Goal: Transaction & Acquisition: Purchase product/service

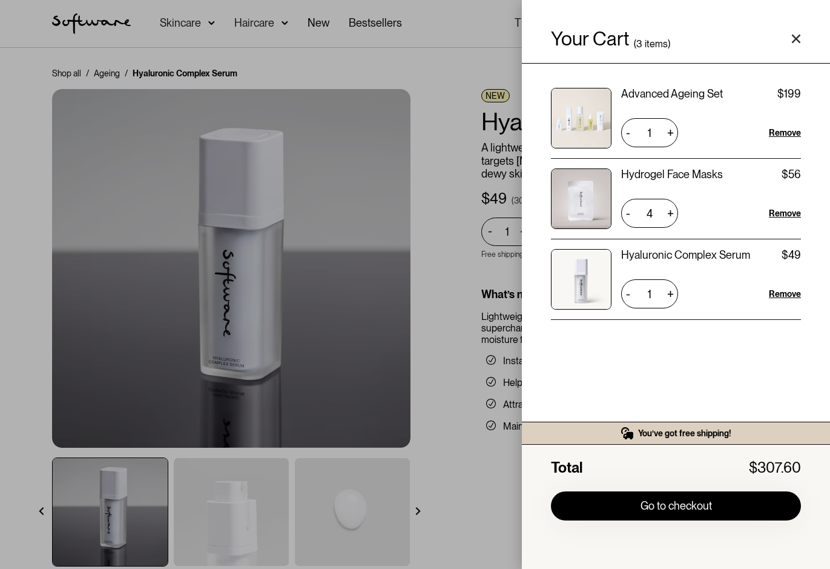
click at [434, 247] on div "Your Cart ( 3 items) Advanced Ageing Set $199 $199 1 + - Remove Hydrogel Face M…" at bounding box center [415, 284] width 830 height 569
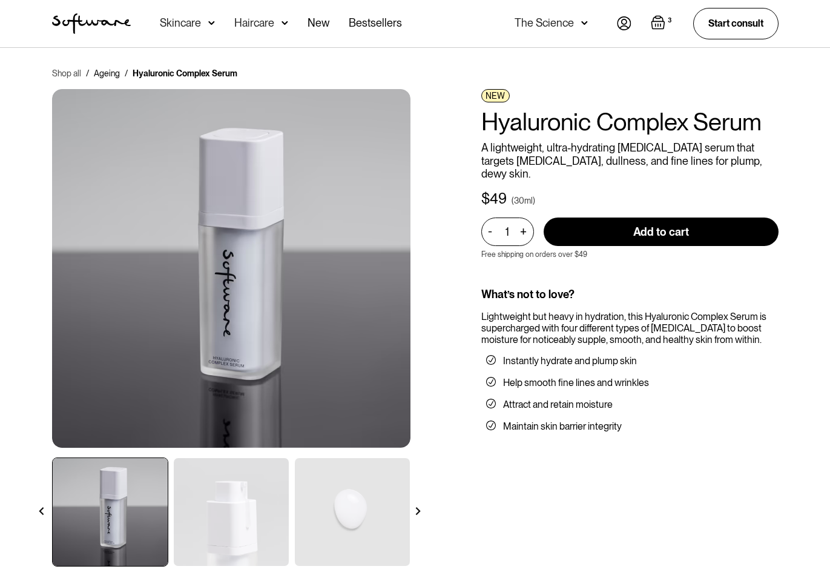
click at [61, 76] on link "Shop all" at bounding box center [66, 73] width 29 height 12
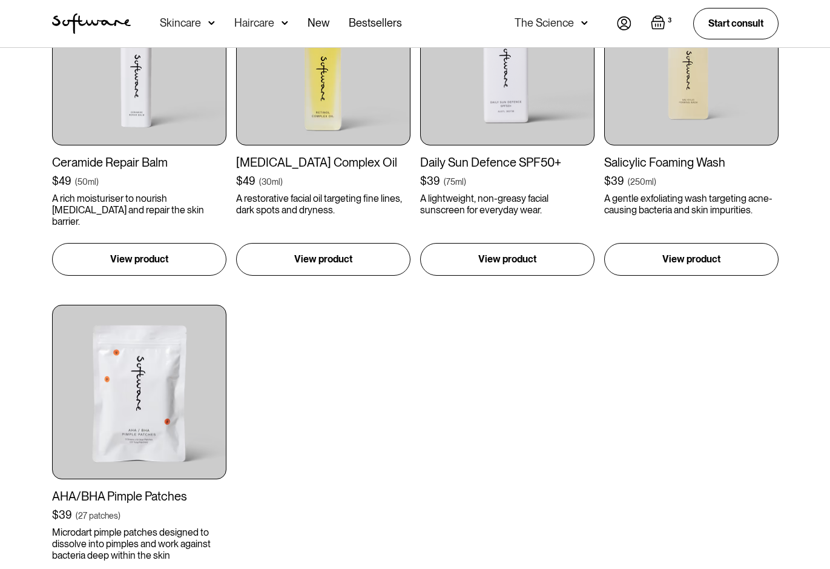
scroll to position [1332, 0]
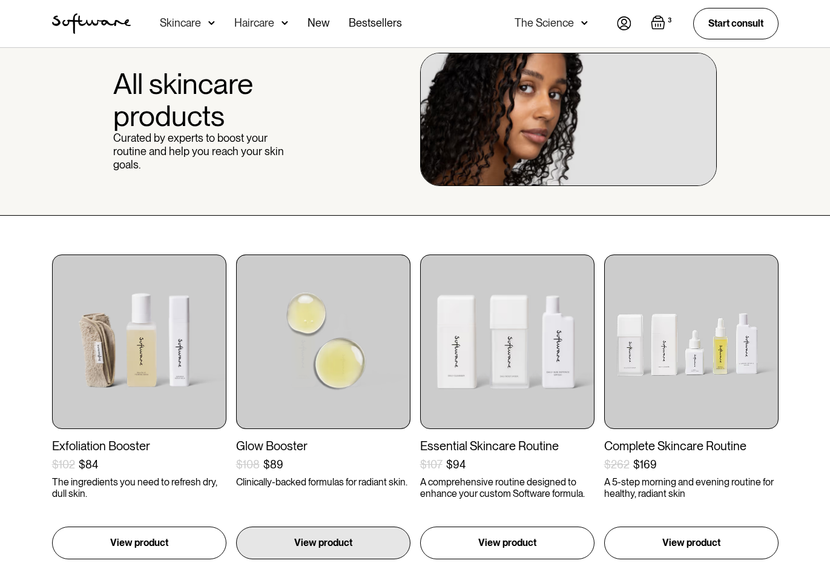
scroll to position [0, 0]
